Goal: Information Seeking & Learning: Learn about a topic

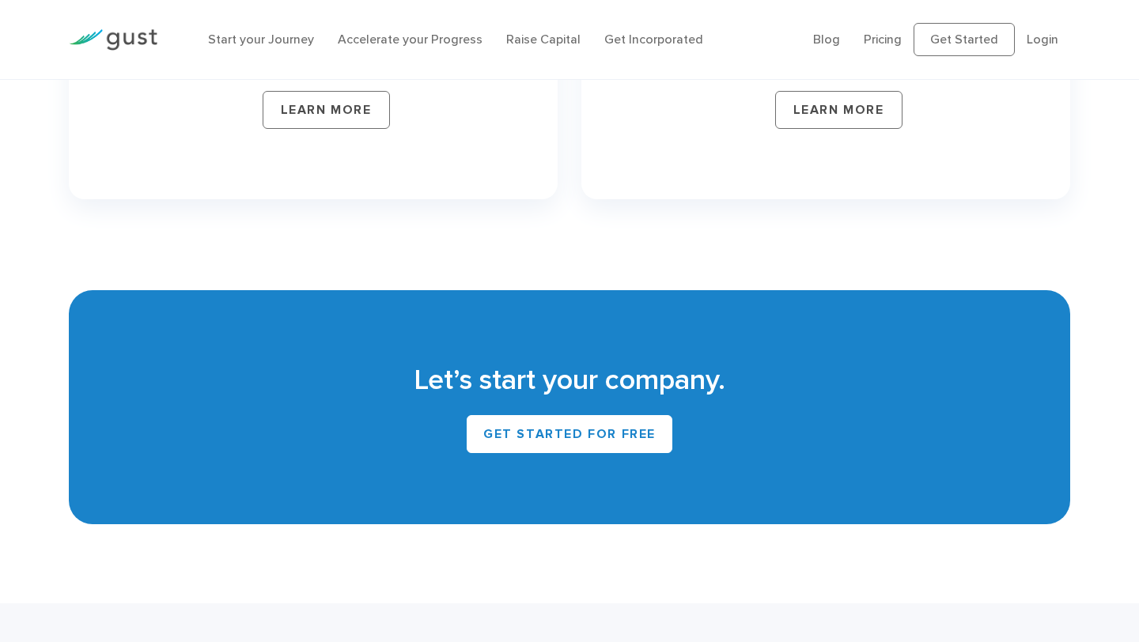
scroll to position [6866, 0]
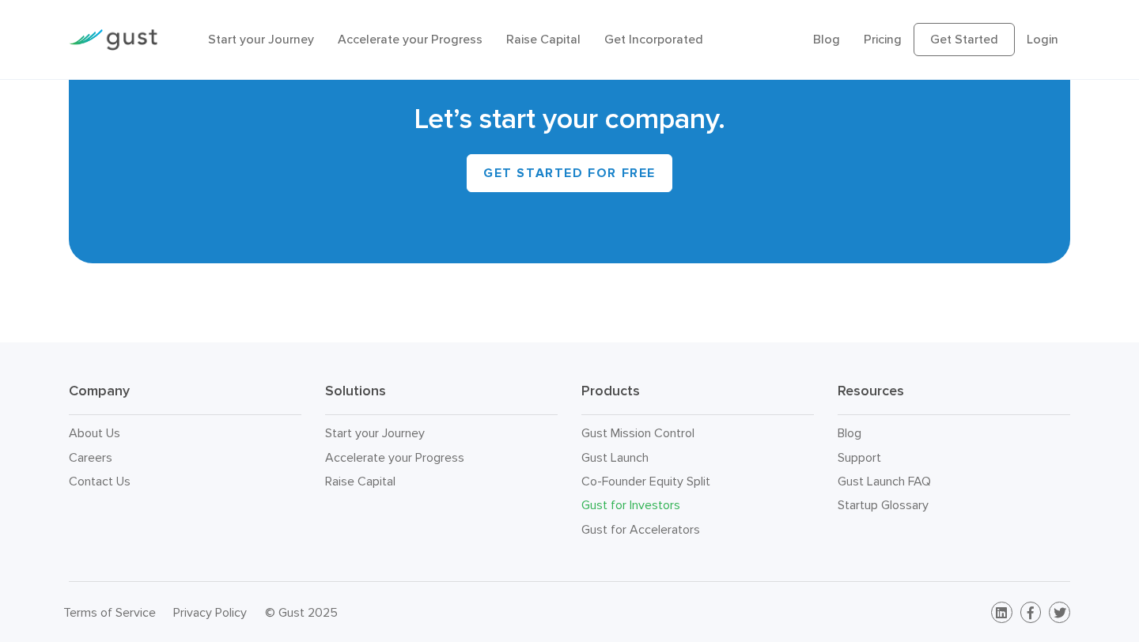
click at [651, 503] on link "Gust for Investors" at bounding box center [630, 505] width 99 height 15
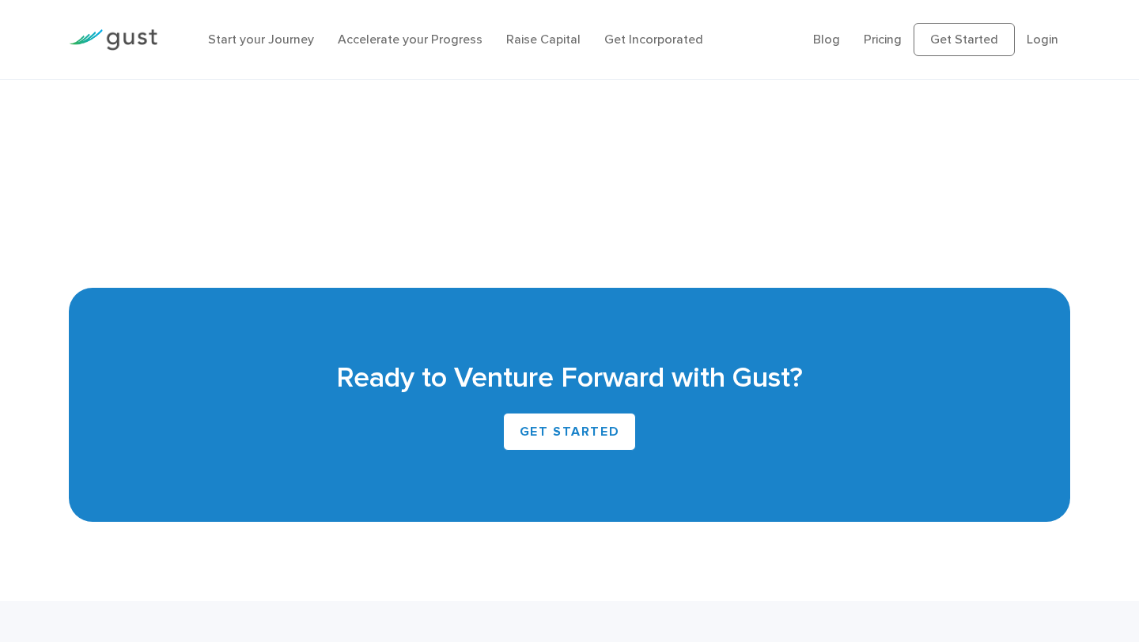
scroll to position [3499, 0]
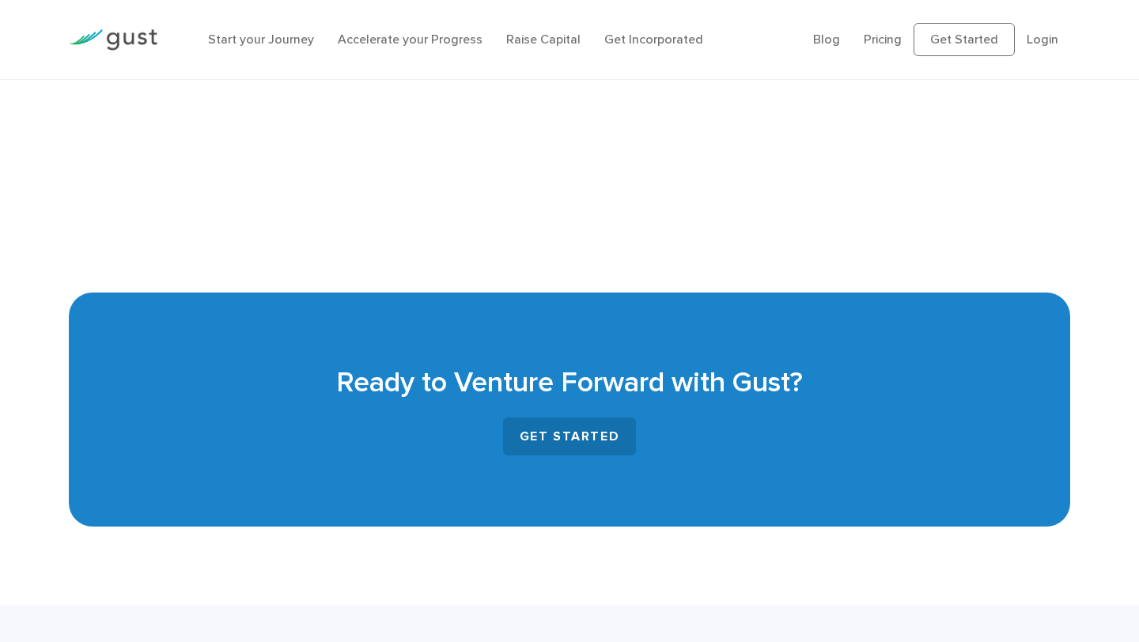
click at [573, 430] on link "GET STARTED" at bounding box center [570, 437] width 134 height 38
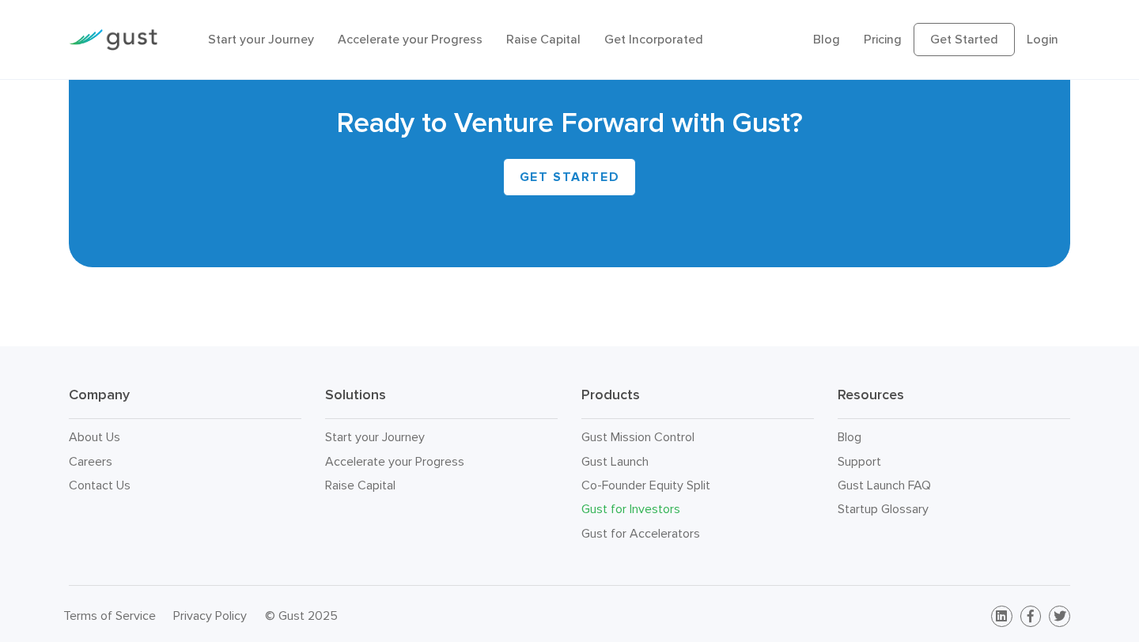
scroll to position [3762, 0]
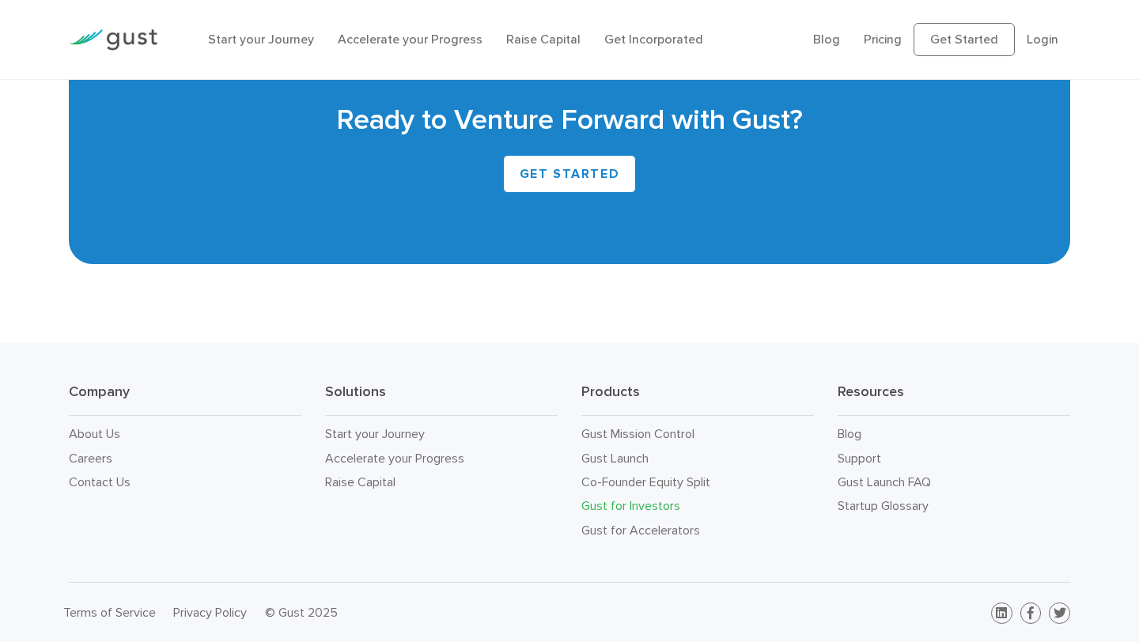
click at [478, 250] on div "Ready to Venture Forward with Gust? GET STARTED" at bounding box center [569, 147] width 1001 height 234
click at [856, 510] on link "Startup Glossary" at bounding box center [883, 505] width 91 height 15
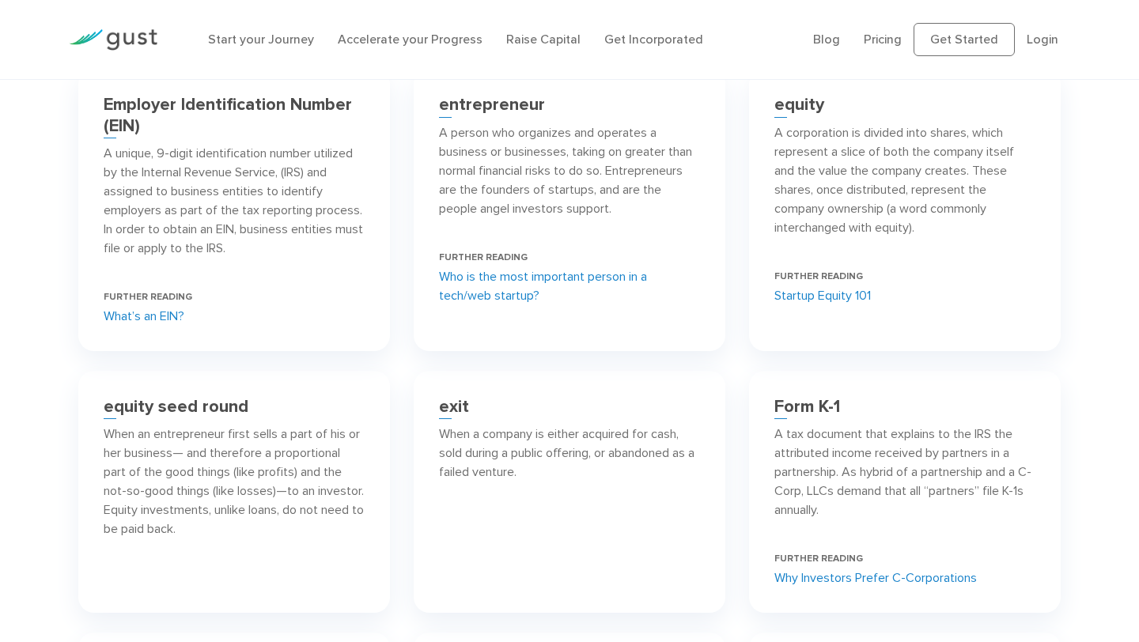
scroll to position [4770, 0]
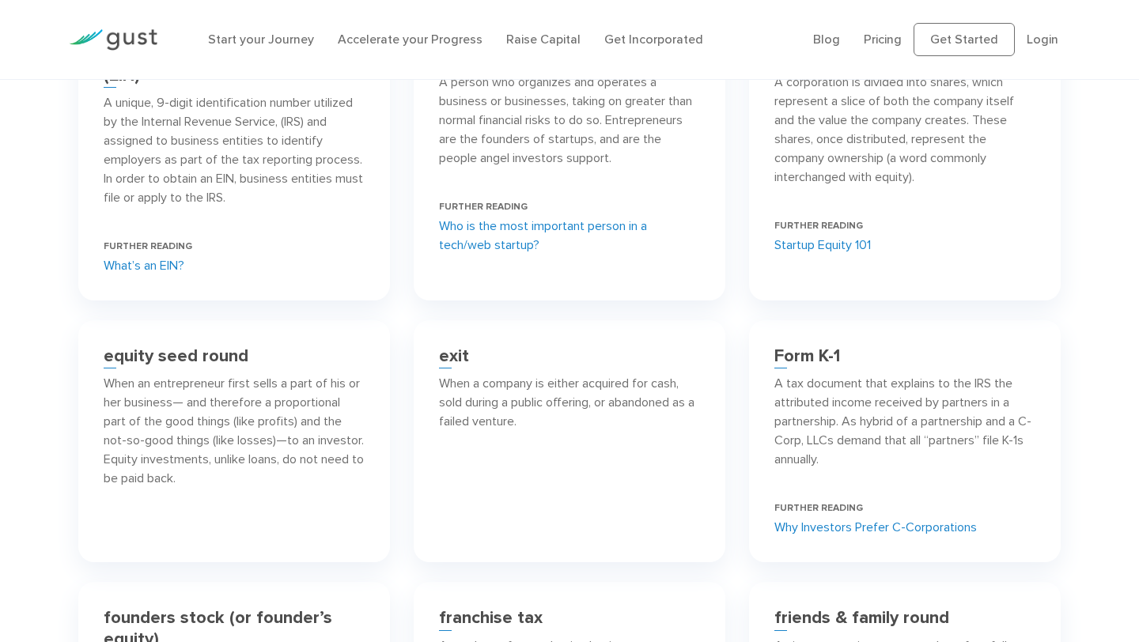
click at [245, 441] on div "When an entrepreneur first sells a part of his or her business— and therefore a…" at bounding box center [234, 431] width 261 height 114
click at [131, 366] on h3 "equity seed round" at bounding box center [176, 356] width 145 height 21
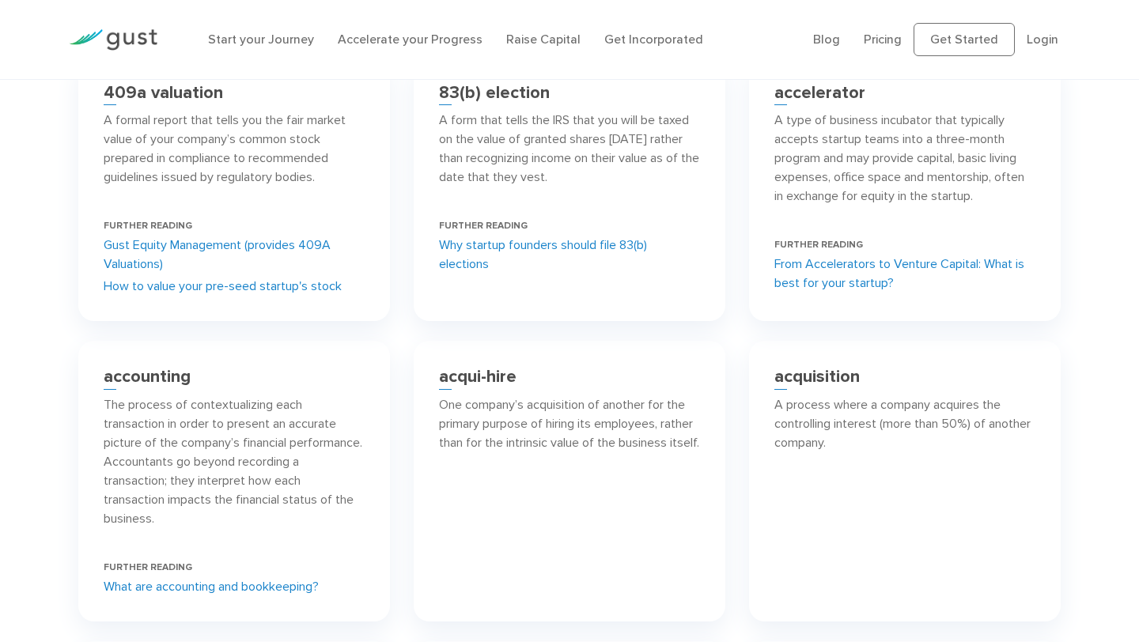
scroll to position [0, 0]
